Goal: Information Seeking & Learning: Learn about a topic

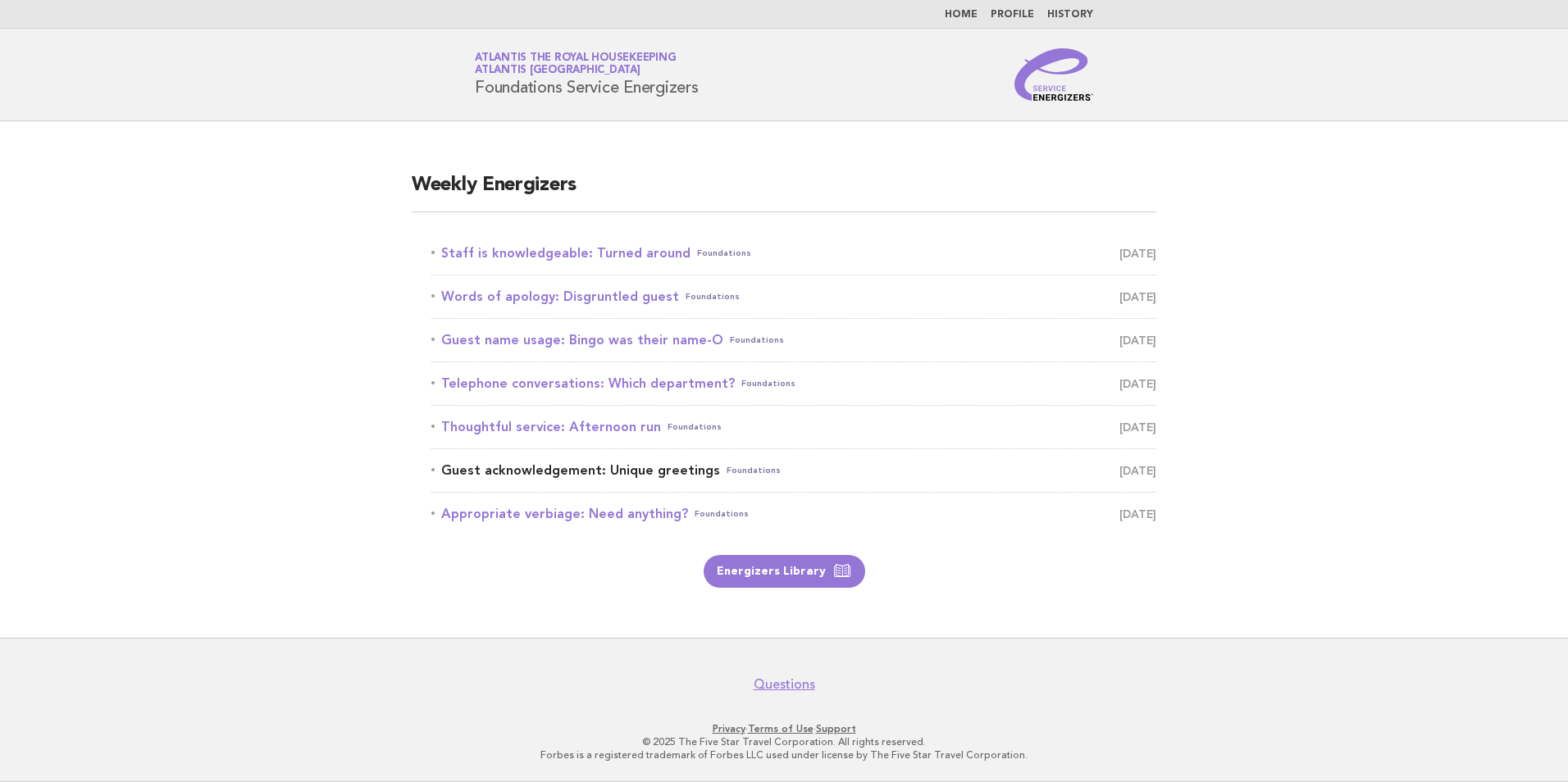
click at [630, 474] on link "Guest acknowledgement: Unique greetings Foundations October 15" at bounding box center [794, 470] width 726 height 23
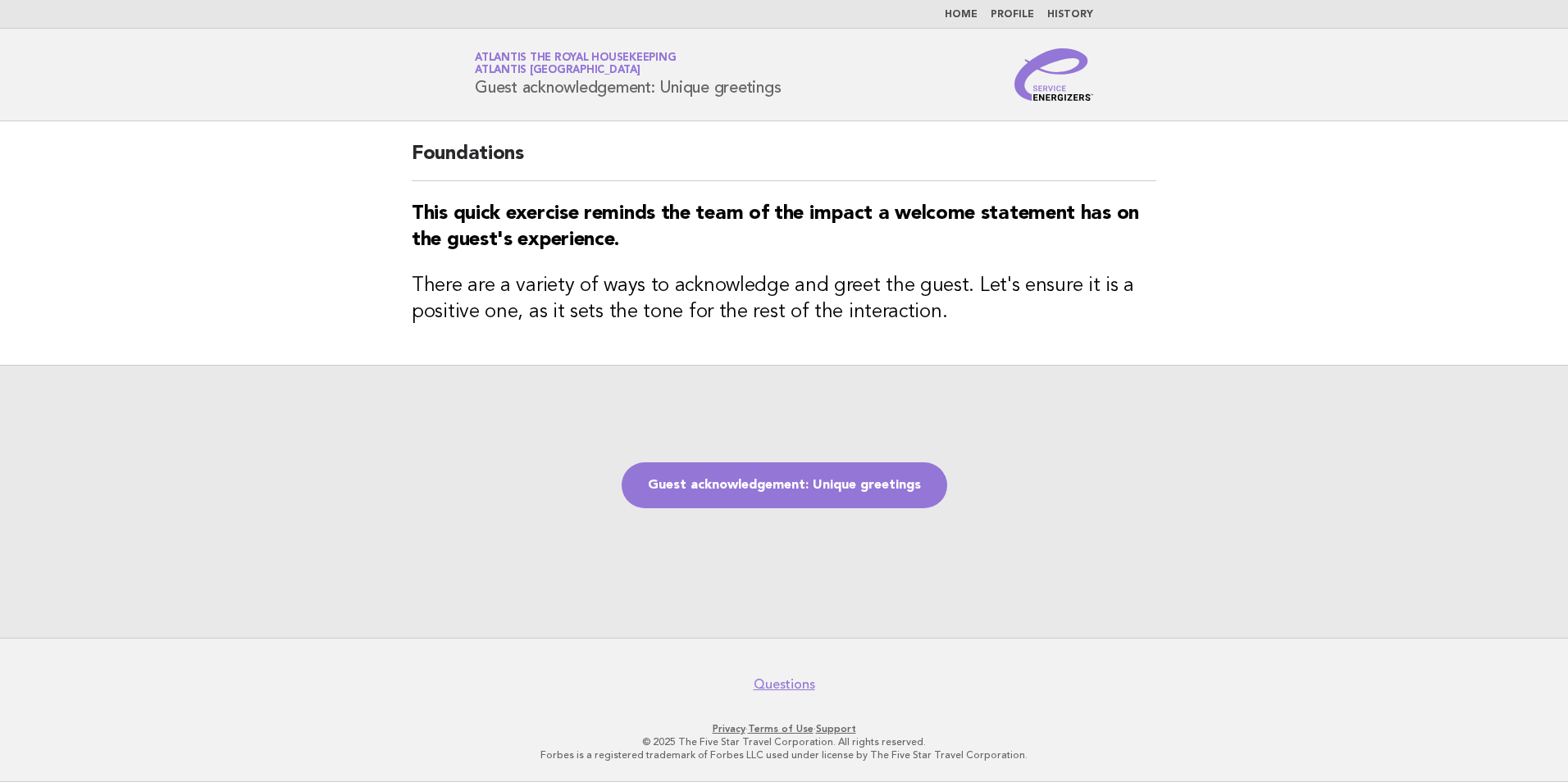
click at [1403, 322] on main "Foundations This quick exercise reminds the team of the impact a welcome statem…" at bounding box center [784, 380] width 1568 height 517
drag, startPoint x: 971, startPoint y: 10, endPoint x: 965, endPoint y: 53, distance: 43.4
click at [971, 10] on link "Home" at bounding box center [961, 14] width 33 height 10
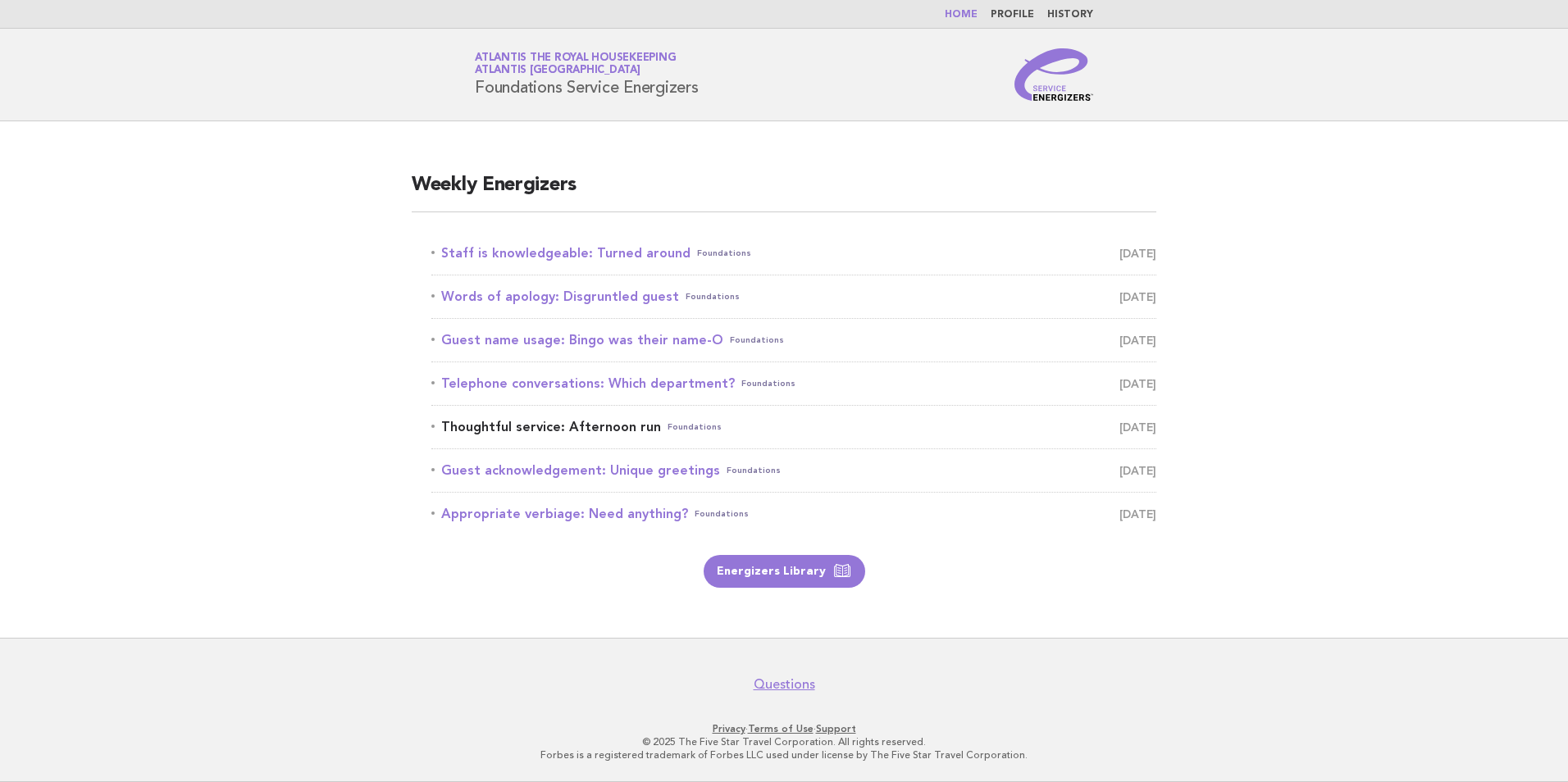
click at [633, 423] on link "Thoughtful service: Afternoon run Foundations October 14" at bounding box center [794, 427] width 726 height 23
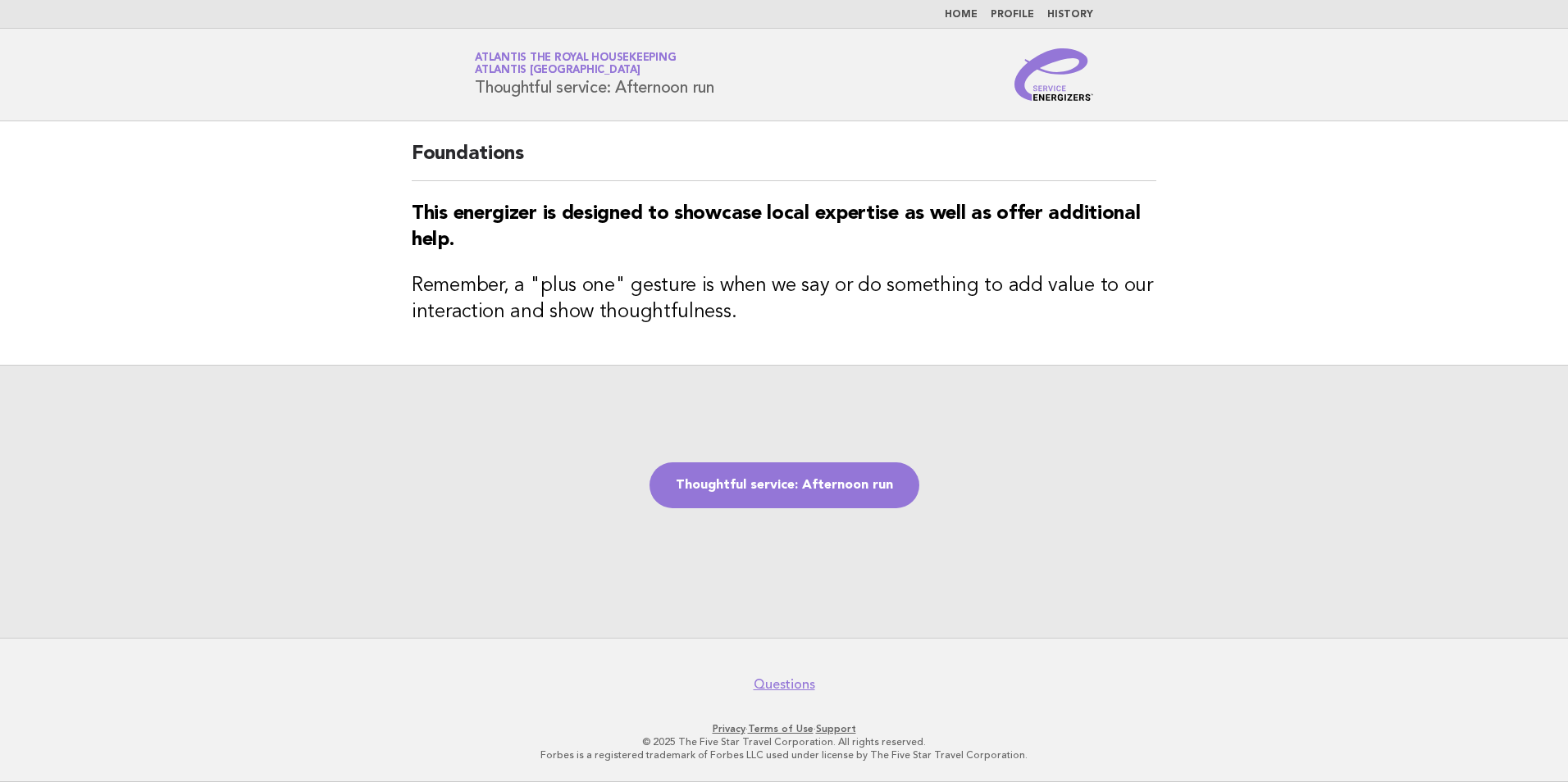
click at [1438, 205] on main "Foundations This energizer is designed to showcase local expertise as well as o…" at bounding box center [784, 380] width 1568 height 517
